Goal: Information Seeking & Learning: Check status

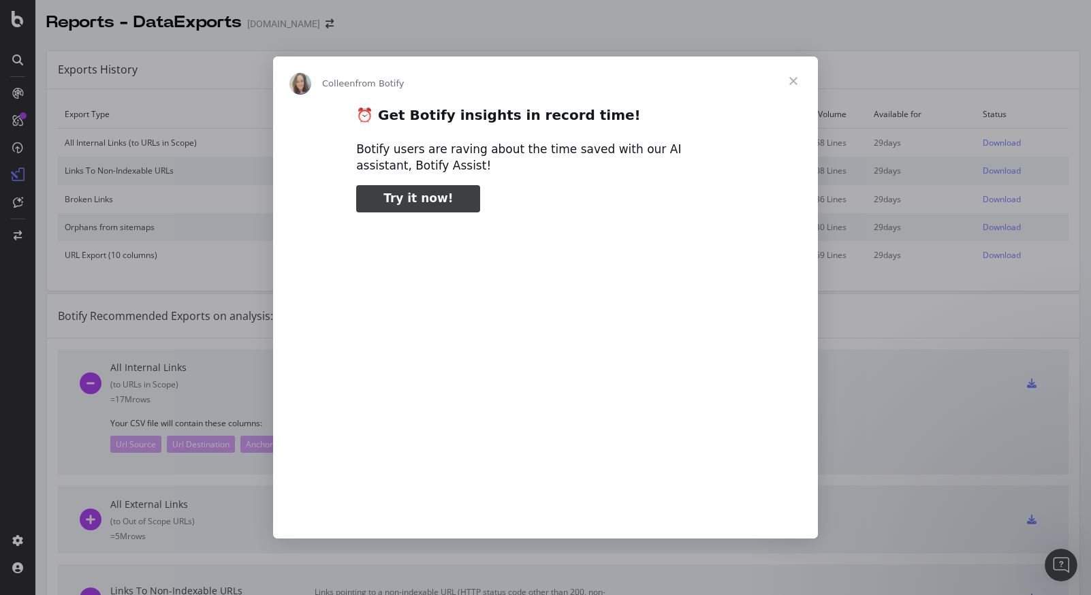
scroll to position [273, 0]
